Goal: Transaction & Acquisition: Book appointment/travel/reservation

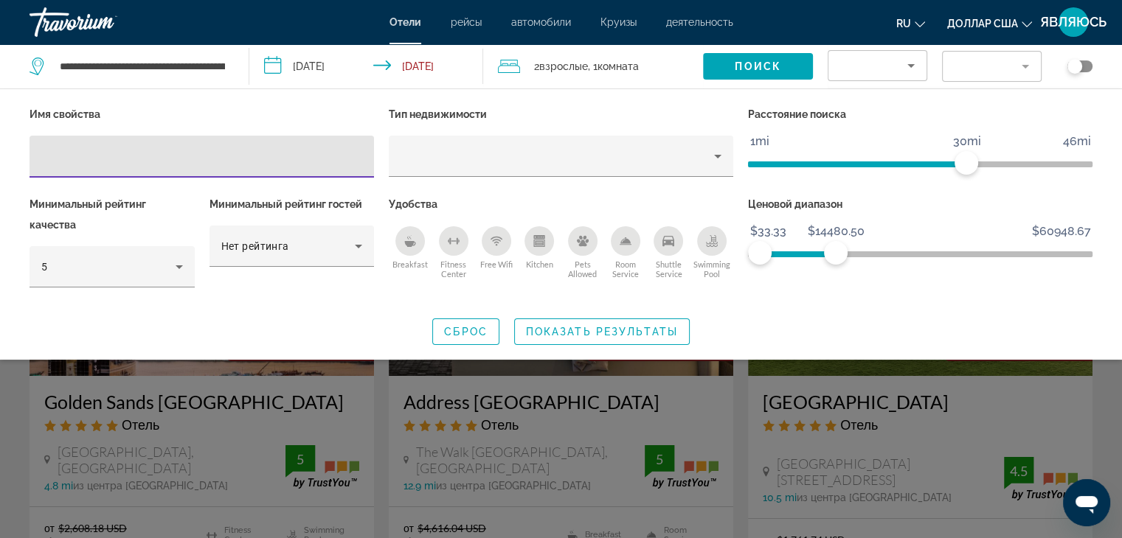
click at [137, 161] on input "Hotel Filters" at bounding box center [201, 157] width 321 height 18
drag, startPoint x: 94, startPoint y: 154, endPoint x: 100, endPoint y: 98, distance: 56.4
click at [93, 141] on div "Hotel Filters" at bounding box center [201, 157] width 321 height 42
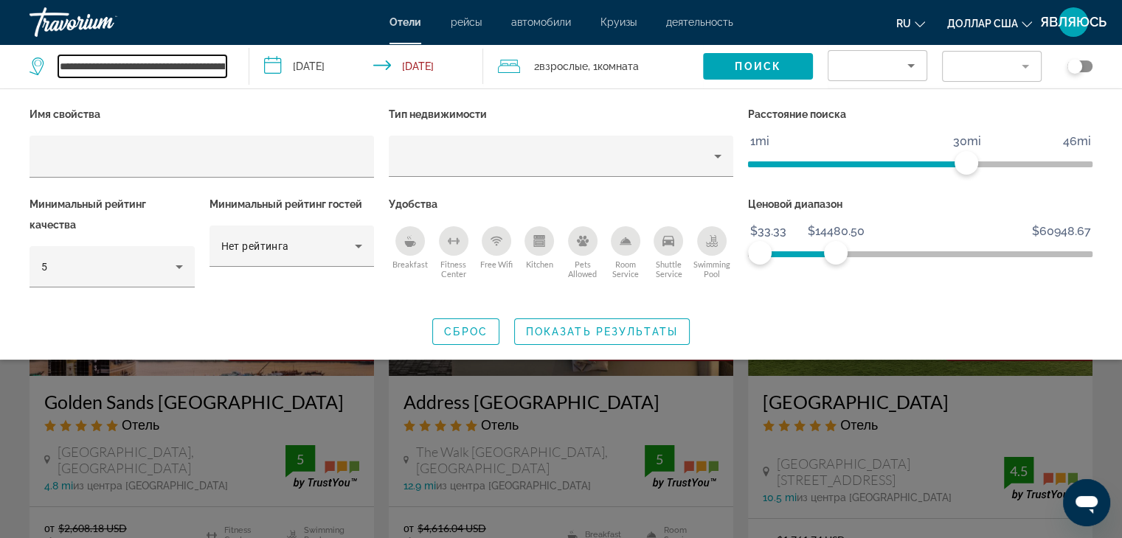
click at [97, 71] on input "**********" at bounding box center [142, 66] width 168 height 22
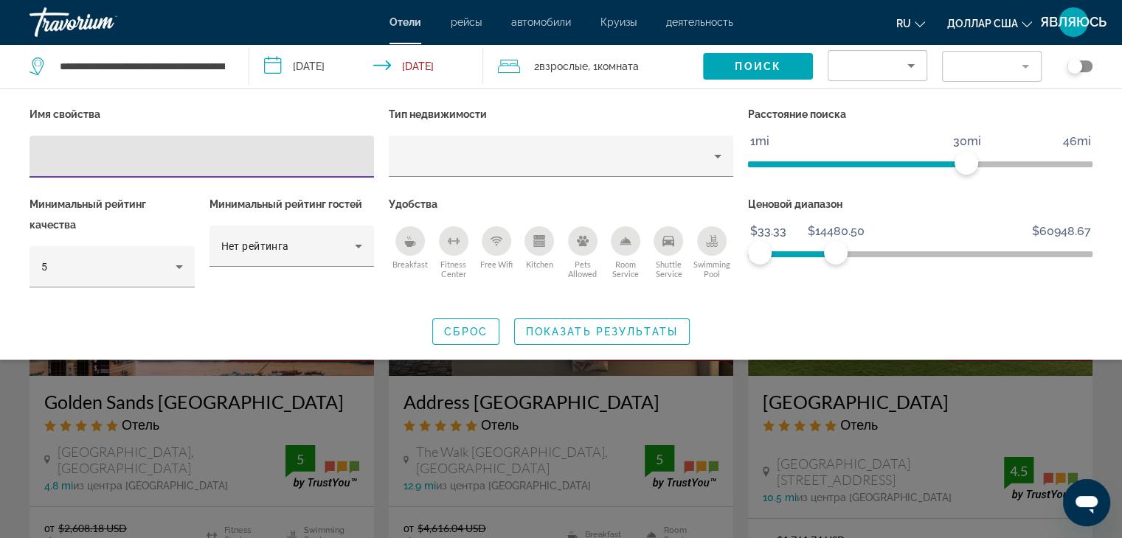
click at [111, 160] on input "Hotel Filters" at bounding box center [201, 157] width 321 height 18
click at [183, 61] on input "**********" at bounding box center [142, 66] width 168 height 22
click at [162, 143] on div "Hotel Filters" at bounding box center [201, 157] width 321 height 42
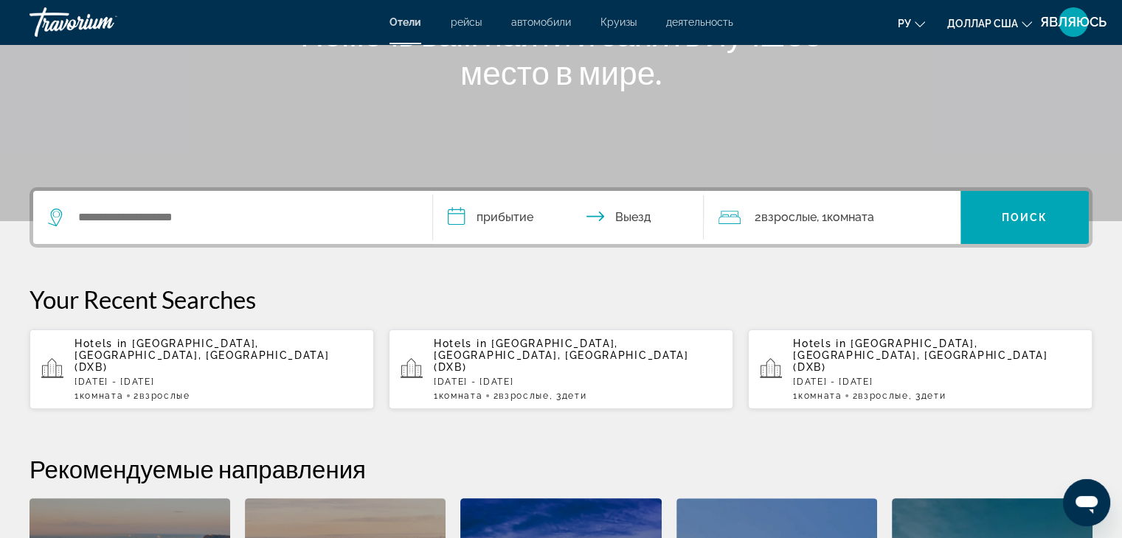
scroll to position [295, 0]
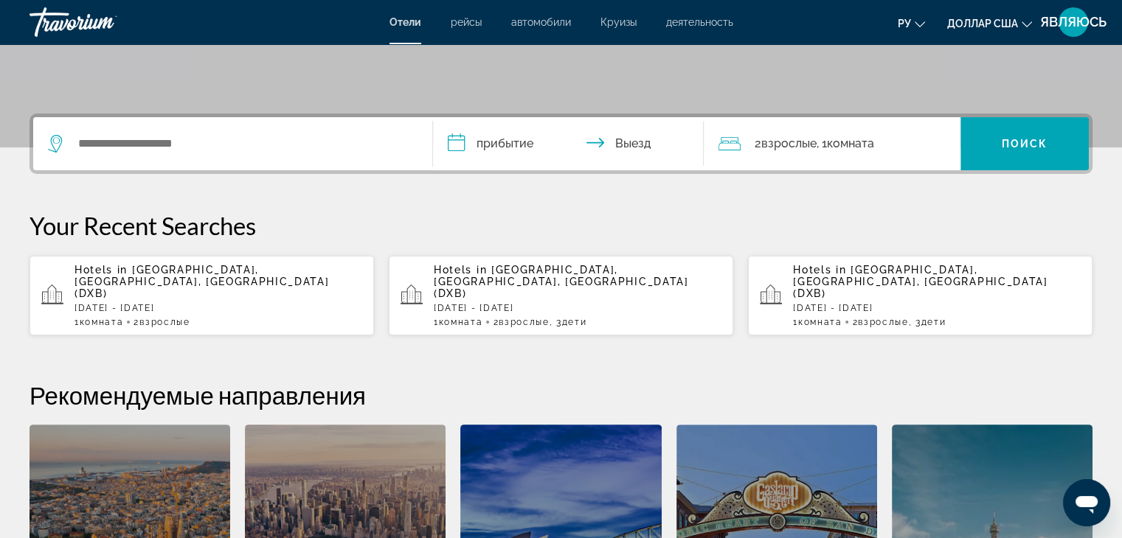
click at [145, 278] on span "[GEOGRAPHIC_DATA], [GEOGRAPHIC_DATA], [GEOGRAPHIC_DATA] (DXB)" at bounding box center [201, 281] width 254 height 35
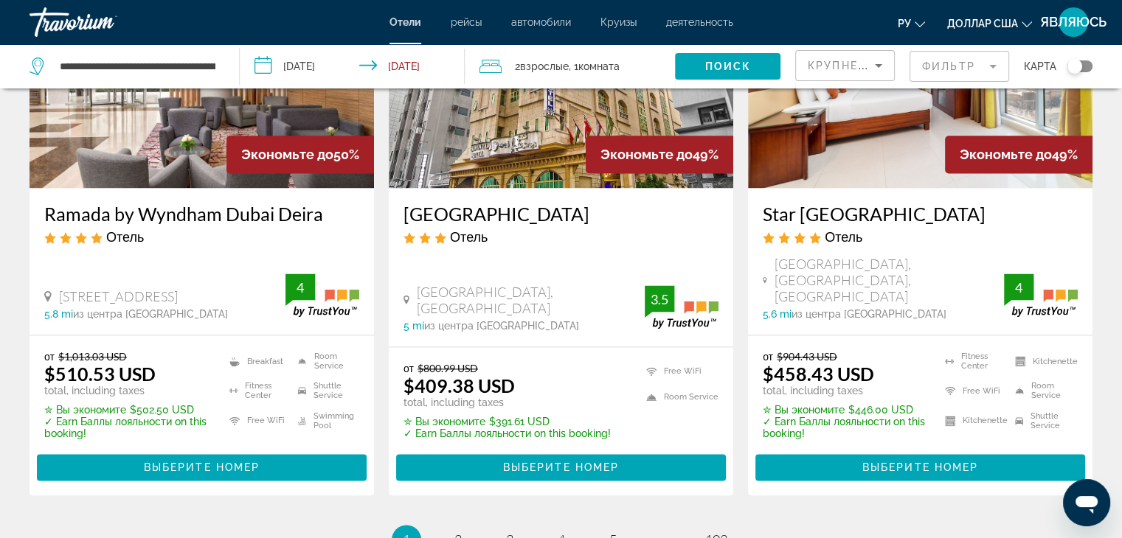
scroll to position [1991, 0]
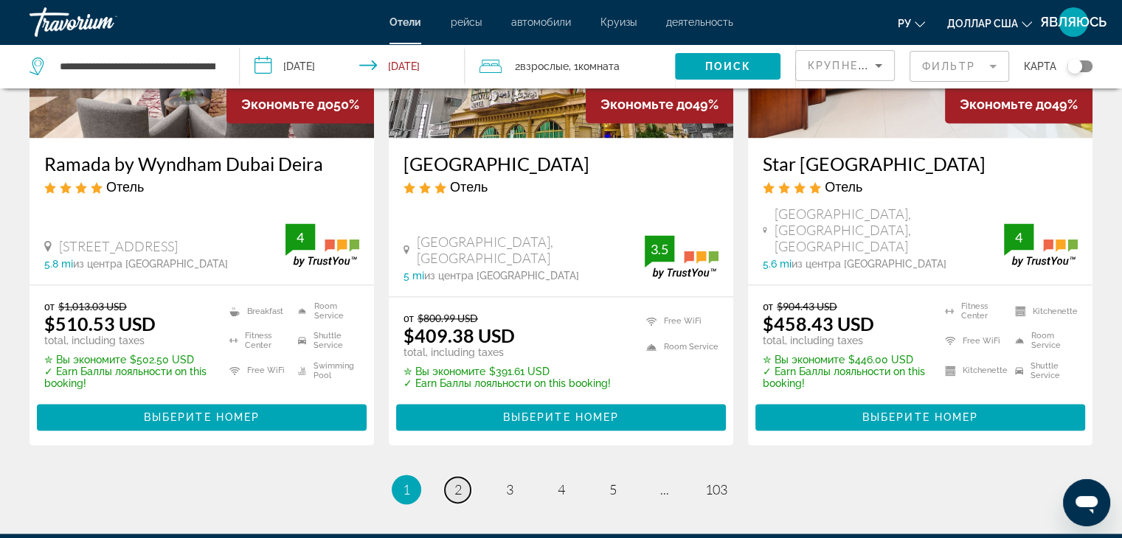
click at [454, 482] on span "2" at bounding box center [457, 490] width 7 height 16
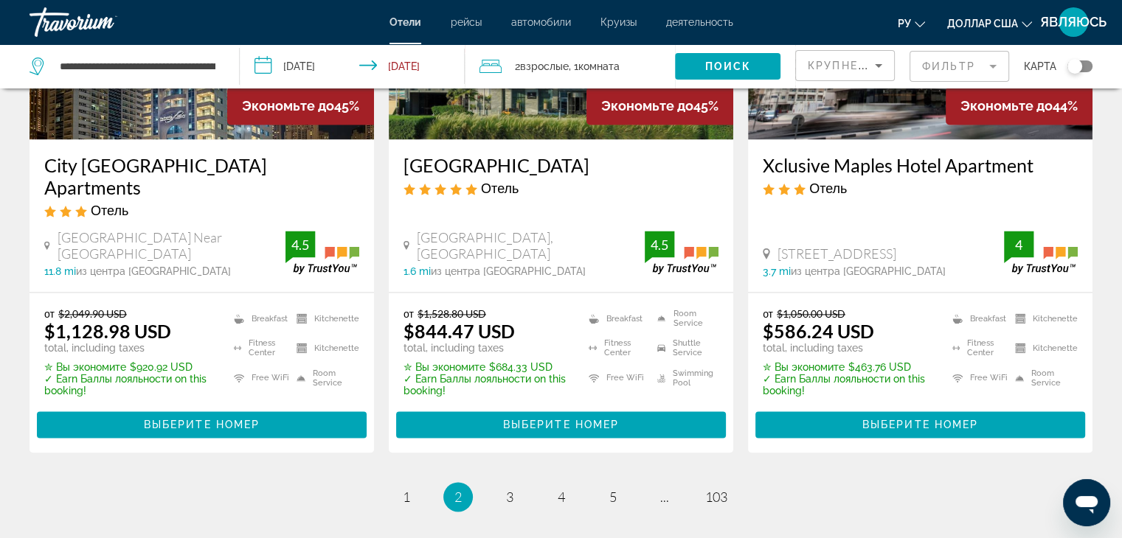
scroll to position [2127, 0]
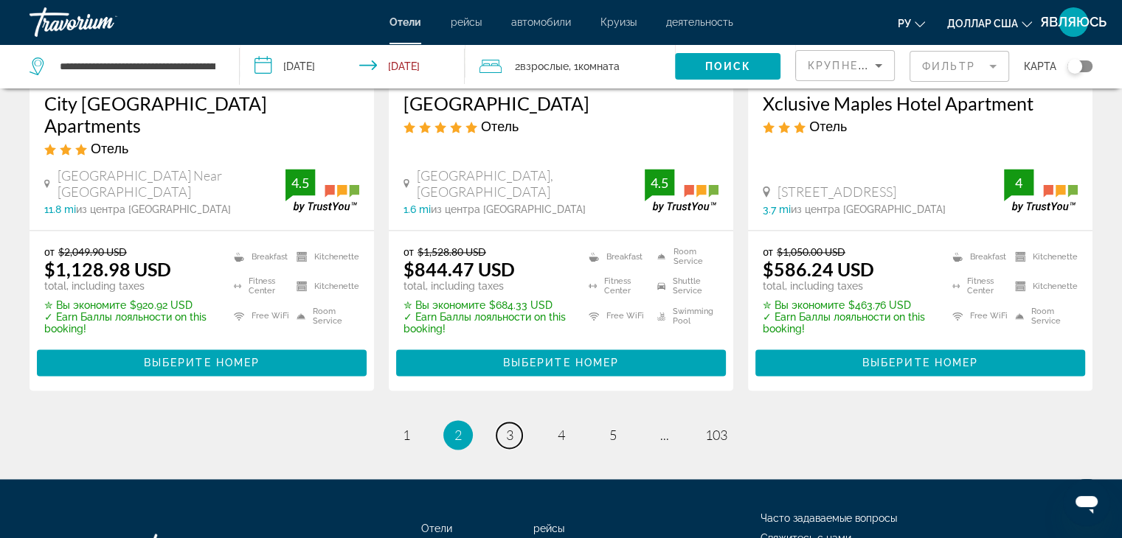
click at [504, 423] on link "page 3" at bounding box center [509, 436] width 26 height 26
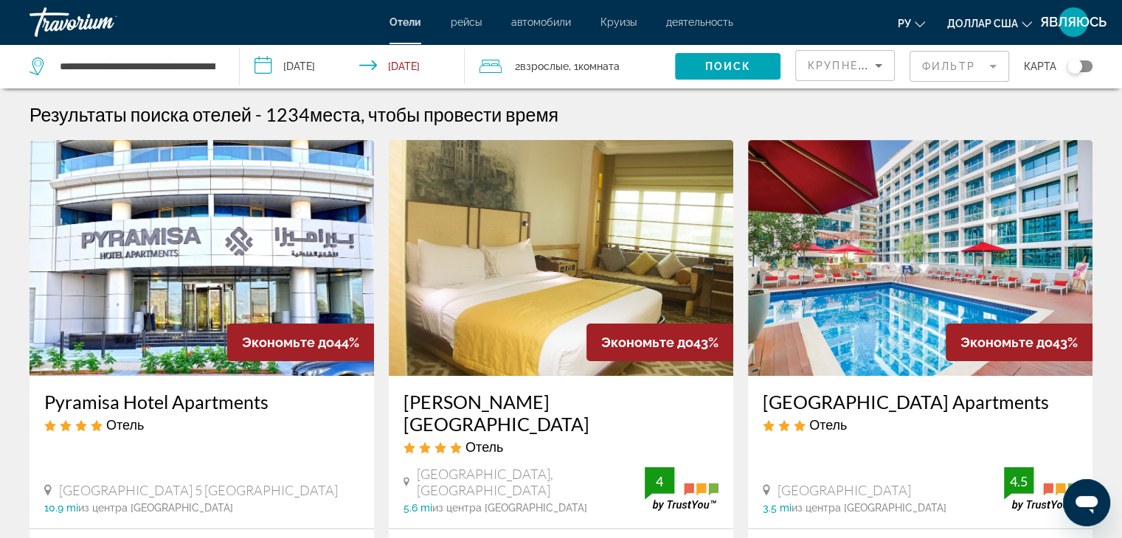
click at [698, 29] on div "Отели рейсы автомобили Круизы деятельность Отели рейсы автомобили Круизы деятел…" at bounding box center [561, 22] width 1122 height 38
